Goal: Transaction & Acquisition: Book appointment/travel/reservation

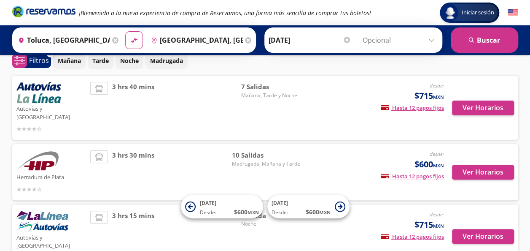
scroll to position [41, 0]
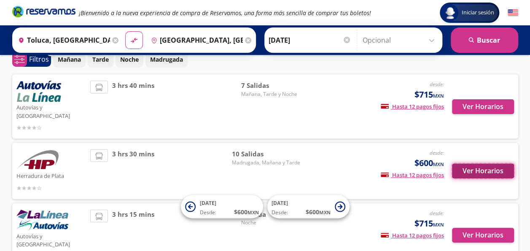
click at [483, 163] on button "Ver Horarios" at bounding box center [483, 170] width 62 height 15
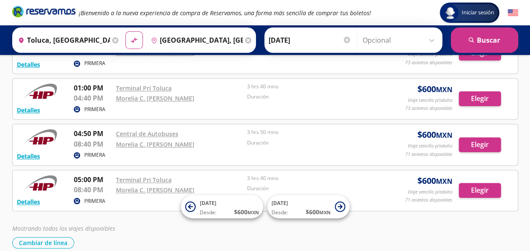
scroll to position [349, 0]
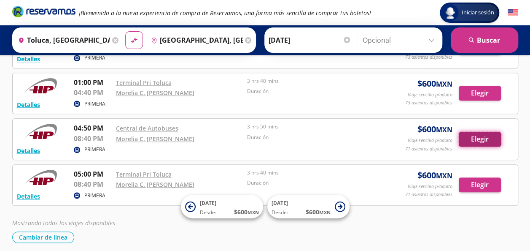
click at [462, 136] on button "Elegir" at bounding box center [480, 139] width 42 height 15
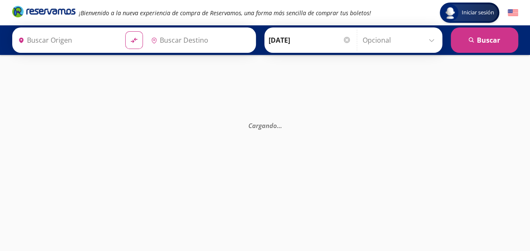
type input "Toluca, [GEOGRAPHIC_DATA]"
type input "[GEOGRAPHIC_DATA], [GEOGRAPHIC_DATA]"
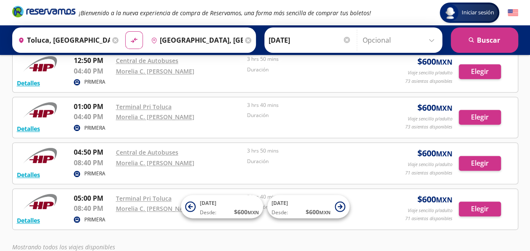
scroll to position [330, 0]
